Goal: Information Seeking & Learning: Learn about a topic

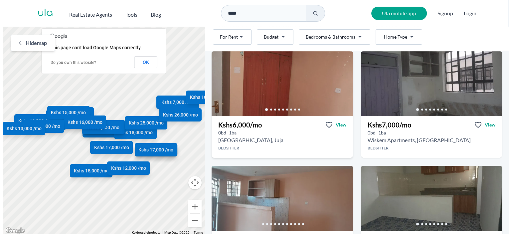
scroll to position [233, 0]
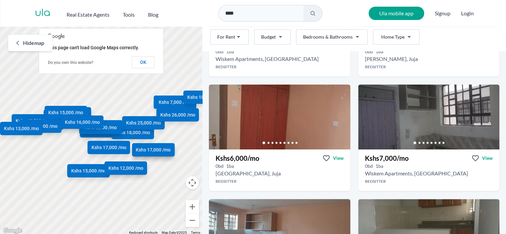
click at [331, 38] on html "Are you a real estate agent? Reach more buyers and renters. Sign up Ula Homes A…" at bounding box center [253, 117] width 506 height 235
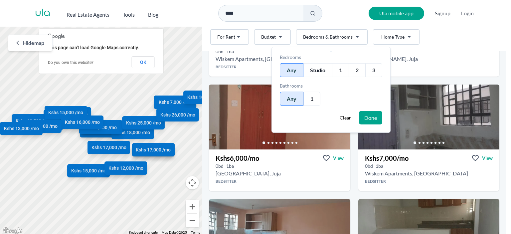
click at [318, 67] on div "Studio" at bounding box center [318, 70] width 29 height 14
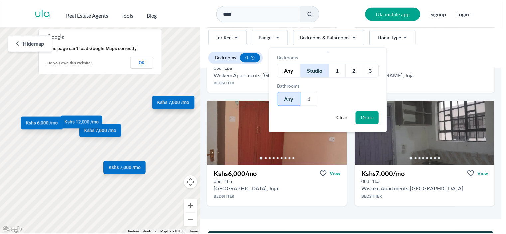
scroll to position [249, 0]
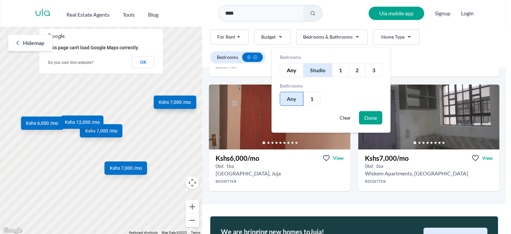
click at [265, 39] on html "Are you a real estate agent? Reach more buyers and renters. Sign up Ula Homes A…" at bounding box center [255, 117] width 511 height 235
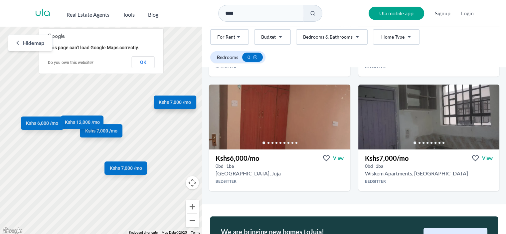
click at [260, 36] on html "Are you a real estate agent? Reach more buyers and renters. Sign up Ula Homes A…" at bounding box center [253, 117] width 506 height 235
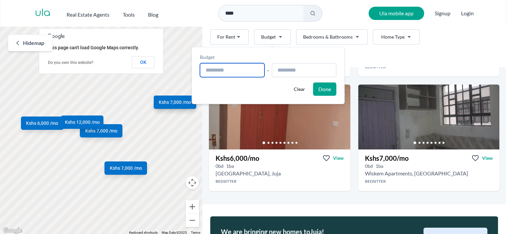
click at [235, 71] on input "text" at bounding box center [232, 70] width 65 height 14
type input "**********"
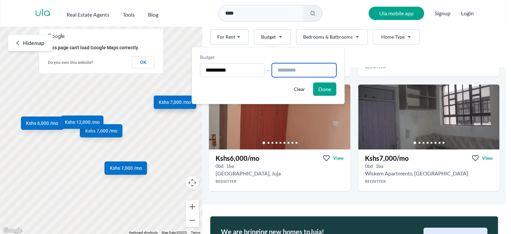
click at [309, 71] on input "text" at bounding box center [304, 70] width 65 height 14
type input "**********"
click at [327, 89] on button "Done" at bounding box center [324, 89] width 23 height 13
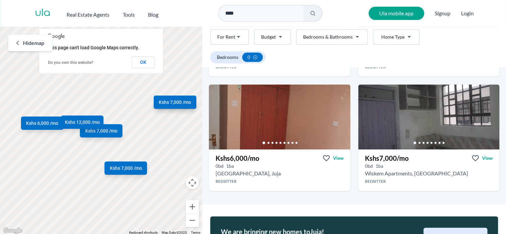
click at [391, 40] on html "Are you a real estate agent? Reach more buyers and renters. Sign up Ula Homes A…" at bounding box center [253, 117] width 506 height 235
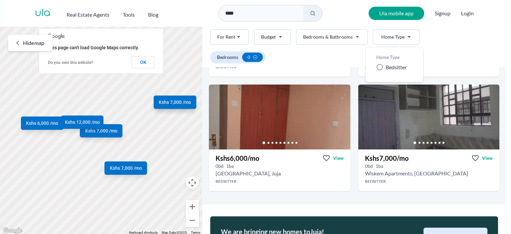
click at [379, 68] on icon at bounding box center [379, 67] width 7 height 7
click at [227, 40] on html "Are you a real estate agent? Reach more buyers and renters. Sign up Ula Homes A…" at bounding box center [255, 117] width 511 height 235
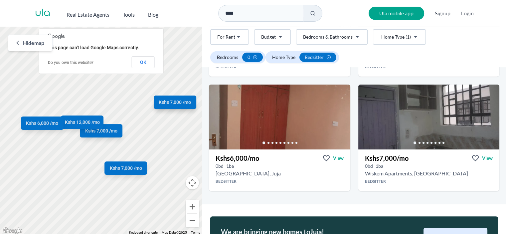
click at [478, 54] on div "Bedrooms 0 Home Type bedsitter" at bounding box center [354, 57] width 288 height 12
click at [263, 34] on html "Are you a real estate agent? Reach more buyers and renters. Sign up Ula Homes A…" at bounding box center [253, 117] width 506 height 235
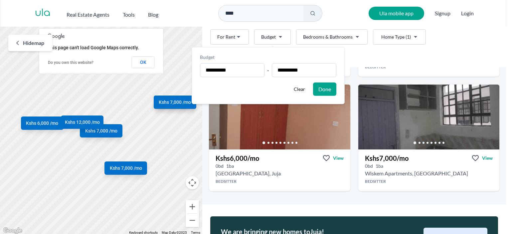
click at [327, 86] on button "Done" at bounding box center [324, 89] width 23 height 13
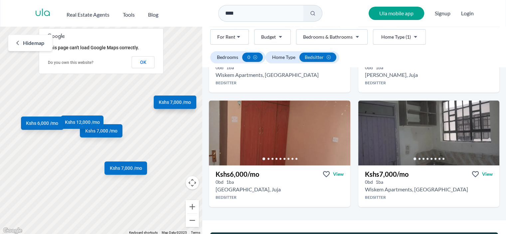
scroll to position [266, 0]
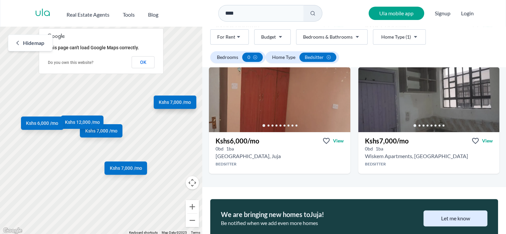
click at [284, 36] on html "Are you a real estate agent? Reach more buyers and renters. Sign up Ula Homes A…" at bounding box center [253, 117] width 506 height 235
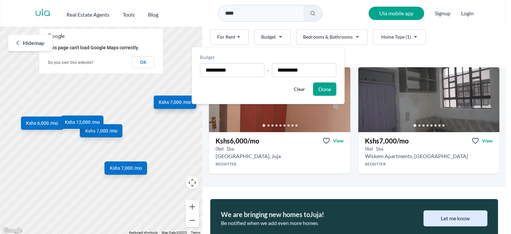
click at [284, 36] on html "Are you a real estate agent? Reach more buyers and renters. Sign up Ula Homes A…" at bounding box center [255, 117] width 511 height 235
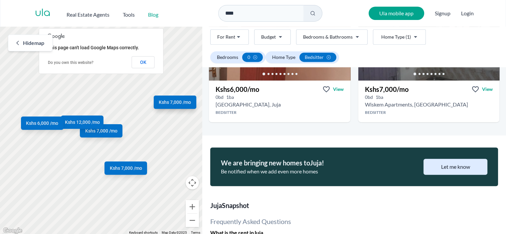
scroll to position [300, 0]
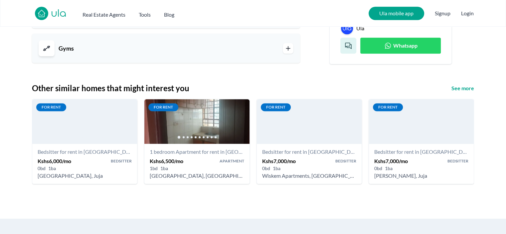
scroll to position [766, 0]
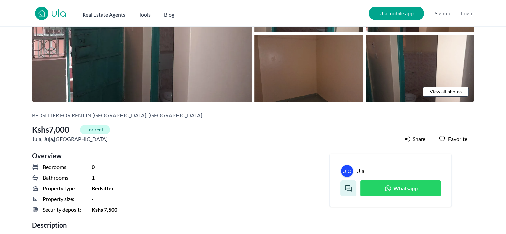
scroll to position [0, 0]
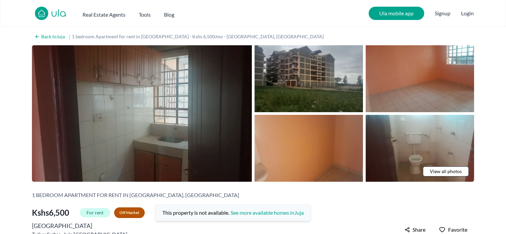
click at [190, 139] on img at bounding box center [142, 113] width 220 height 136
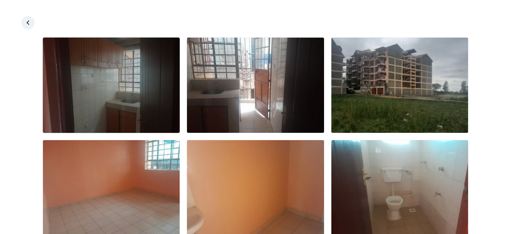
click at [115, 82] on img at bounding box center [111, 85] width 137 height 95
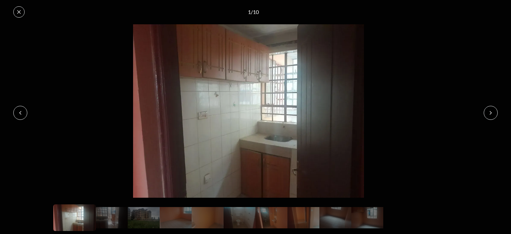
click at [489, 112] on icon at bounding box center [490, 112] width 5 height 5
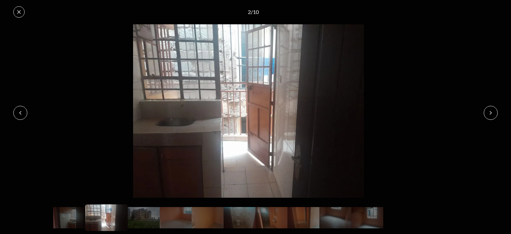
click at [489, 112] on icon at bounding box center [490, 112] width 5 height 5
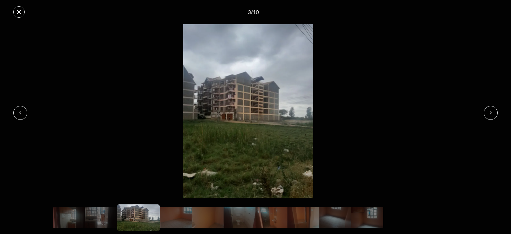
click at [489, 112] on icon at bounding box center [490, 112] width 5 height 5
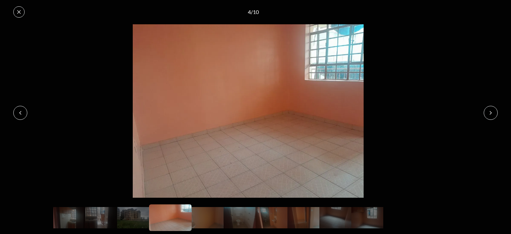
click at [489, 112] on icon at bounding box center [490, 112] width 5 height 5
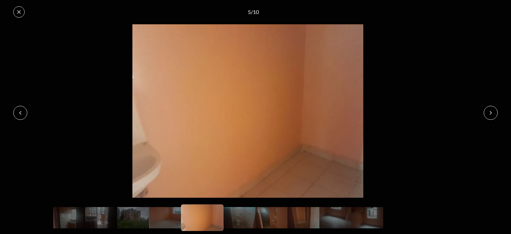
click at [489, 112] on icon at bounding box center [490, 112] width 5 height 5
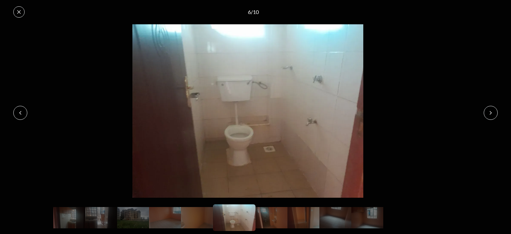
click at [489, 112] on icon at bounding box center [490, 112] width 5 height 5
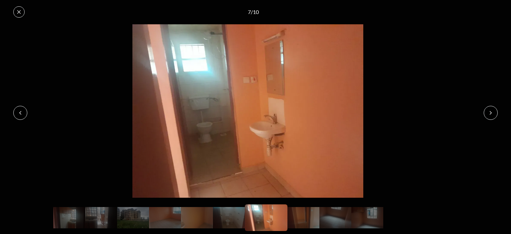
click at [489, 112] on icon at bounding box center [490, 112] width 5 height 5
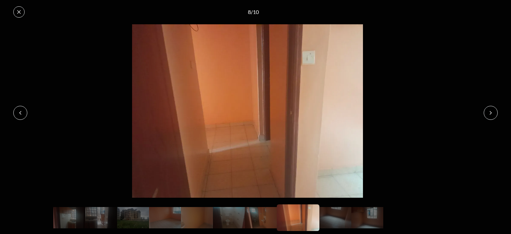
click at [489, 112] on icon at bounding box center [490, 112] width 5 height 5
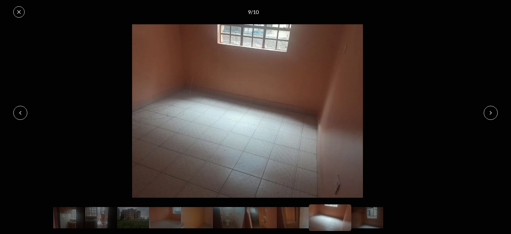
click at [489, 112] on icon at bounding box center [490, 112] width 5 height 5
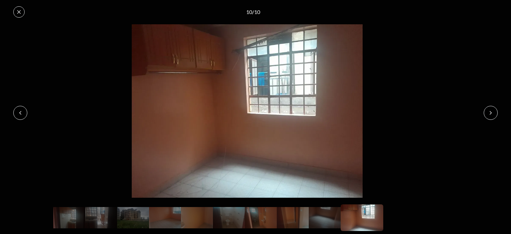
click at [17, 10] on icon at bounding box center [18, 11] width 5 height 5
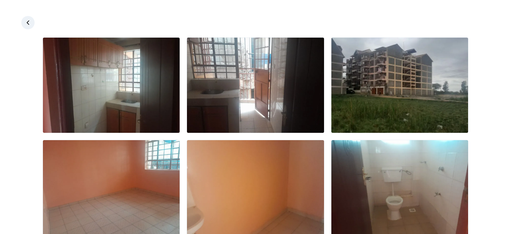
click at [28, 26] on link at bounding box center [27, 22] width 13 height 13
